Goal: Task Accomplishment & Management: Manage account settings

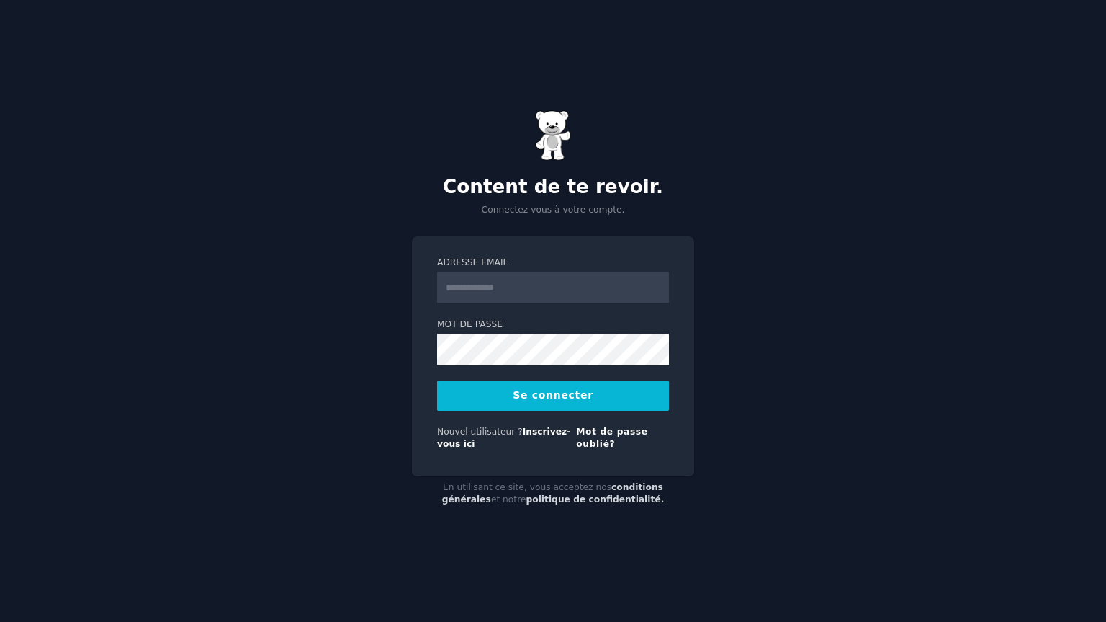
click at [397, 200] on div "Content de te revoir. Connectez-vous à votre compte. Adresse email Mot de passe…" at bounding box center [553, 311] width 1106 height 622
click at [480, 286] on input "Adresse email" at bounding box center [553, 288] width 232 height 32
type input "**********"
click at [534, 390] on font "Se connecter" at bounding box center [553, 395] width 81 height 12
